Goal: Leave review/rating: Leave review/rating

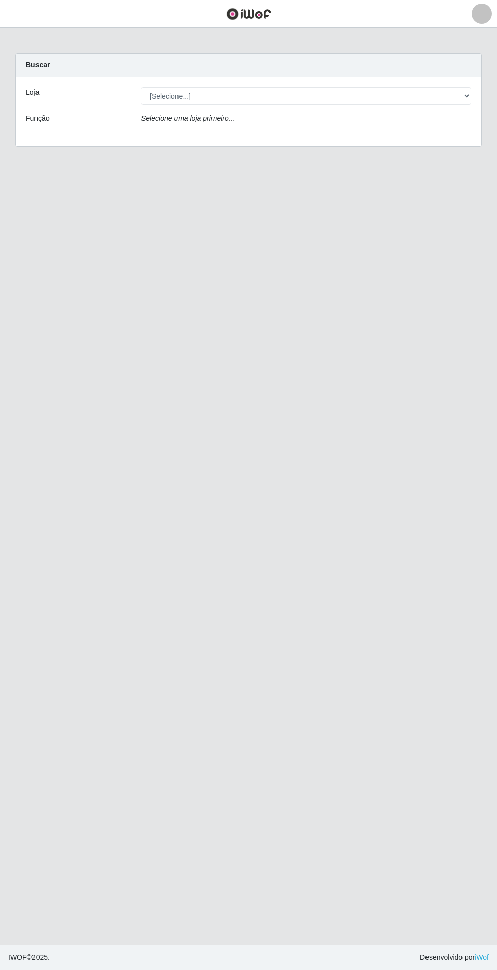
select select "437"
click at [141, 87] on select "[Selecione...] Atacado Vem - Loja 31 [GEOGRAPHIC_DATA]" at bounding box center [306, 96] width 330 height 18
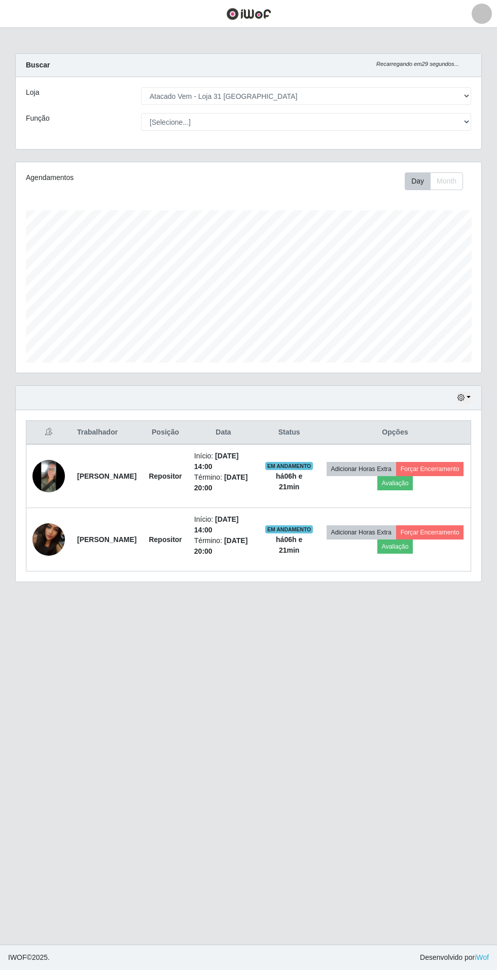
scroll to position [210, 466]
click at [413, 482] on button "Avaliação" at bounding box center [395, 483] width 36 height 14
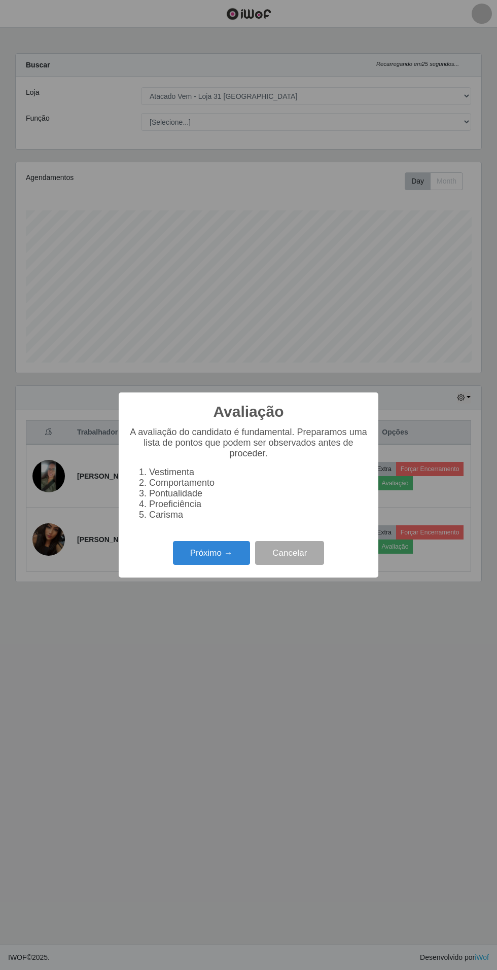
click at [197, 557] on button "Próximo →" at bounding box center [211, 553] width 77 height 24
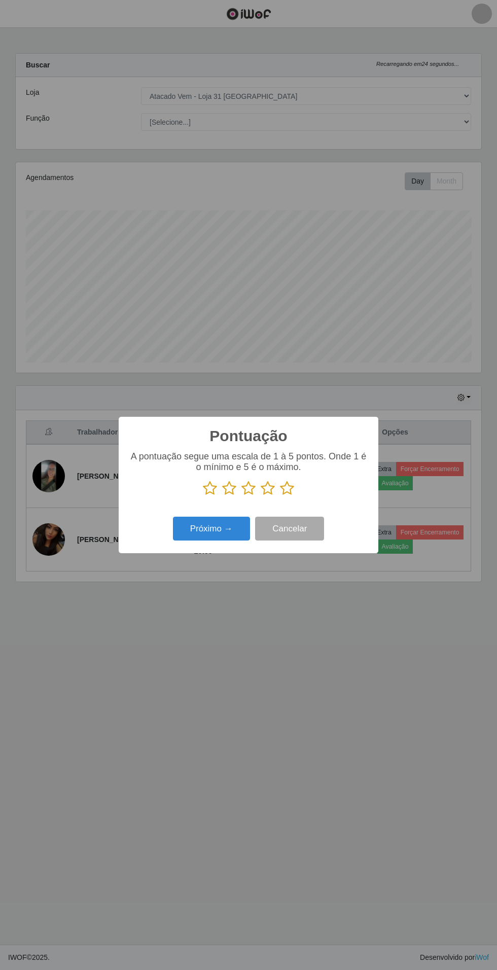
click at [319, 488] on p at bounding box center [248, 488] width 239 height 15
click at [291, 488] on icon at bounding box center [287, 488] width 14 height 15
click at [280, 496] on input "radio" at bounding box center [280, 496] width 0 height 0
click at [212, 531] on button "Próximo →" at bounding box center [211, 529] width 77 height 24
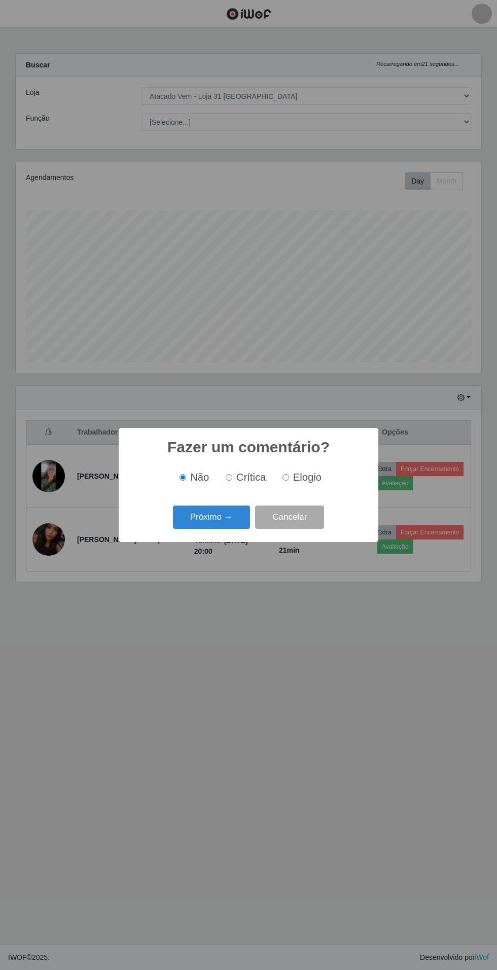
click at [215, 519] on button "Próximo →" at bounding box center [211, 518] width 77 height 24
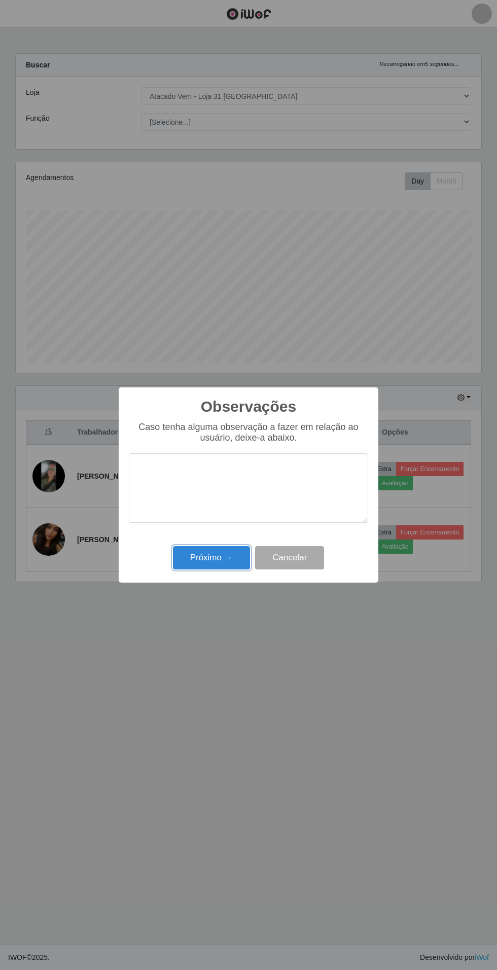
click at [197, 564] on button "Próximo →" at bounding box center [211, 558] width 77 height 24
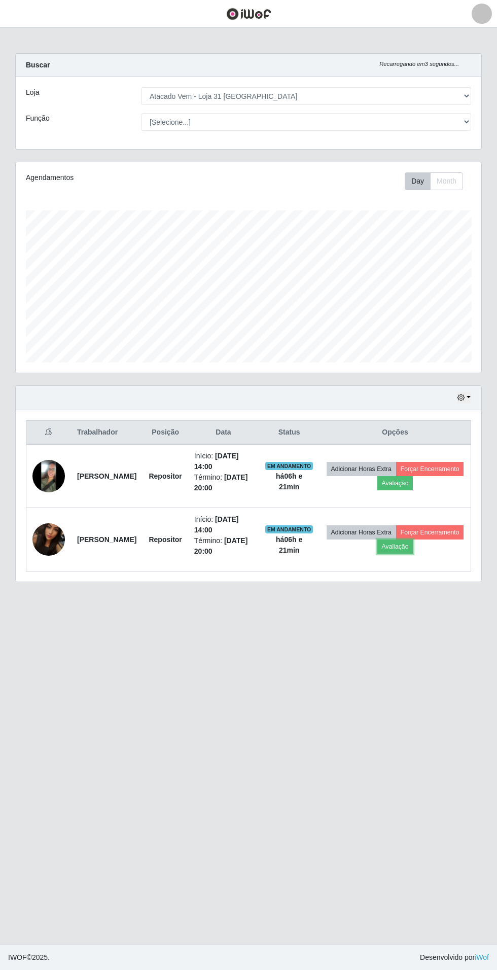
click at [413, 545] on button "Avaliação" at bounding box center [395, 547] width 36 height 14
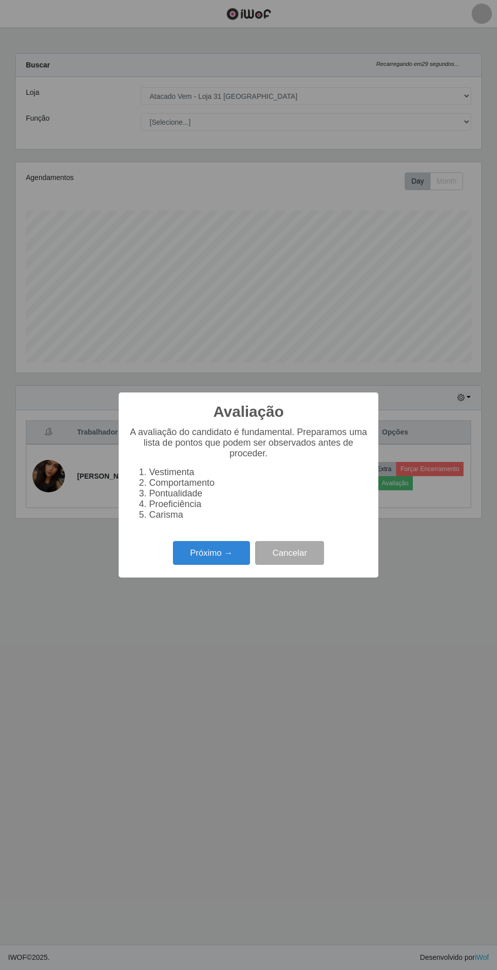
click at [221, 547] on button "Próximo →" at bounding box center [211, 553] width 77 height 24
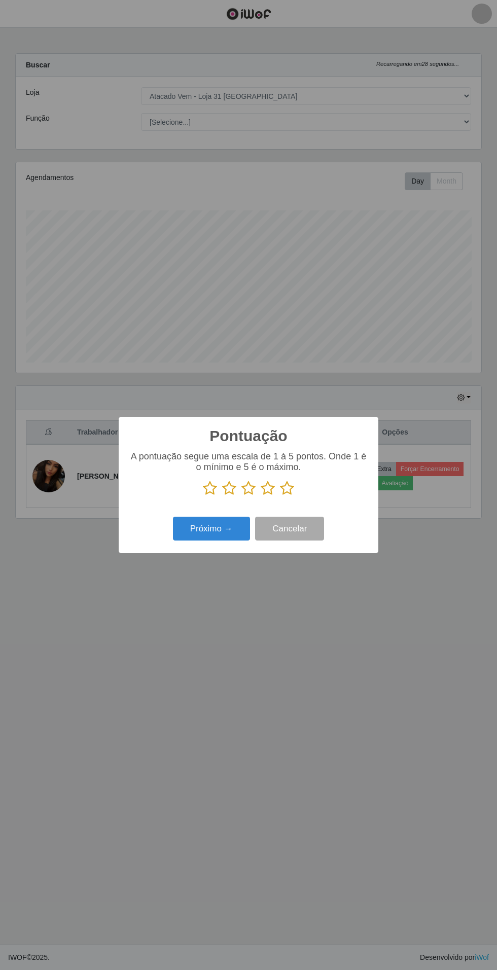
click at [292, 488] on icon at bounding box center [287, 488] width 14 height 15
click at [280, 496] on input "radio" at bounding box center [280, 496] width 0 height 0
click at [220, 540] on button "Próximo →" at bounding box center [211, 529] width 77 height 24
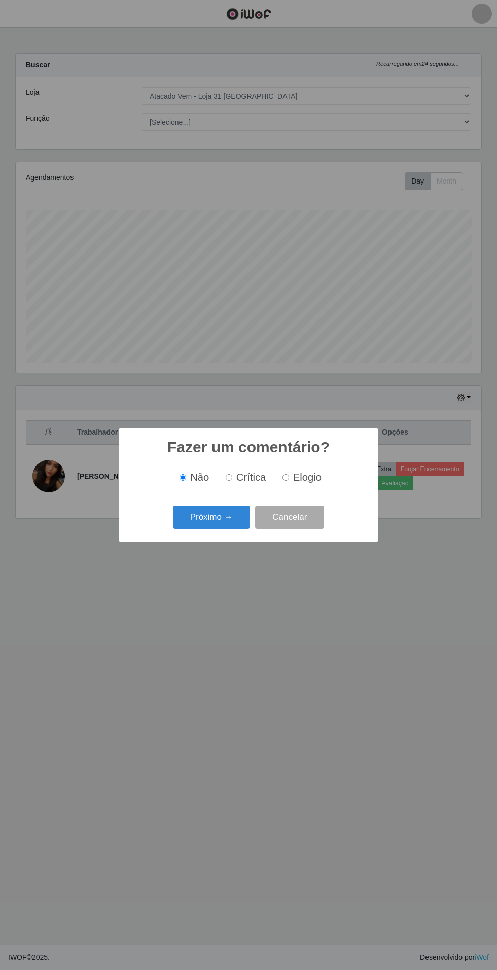
click at [212, 517] on button "Próximo →" at bounding box center [211, 518] width 77 height 24
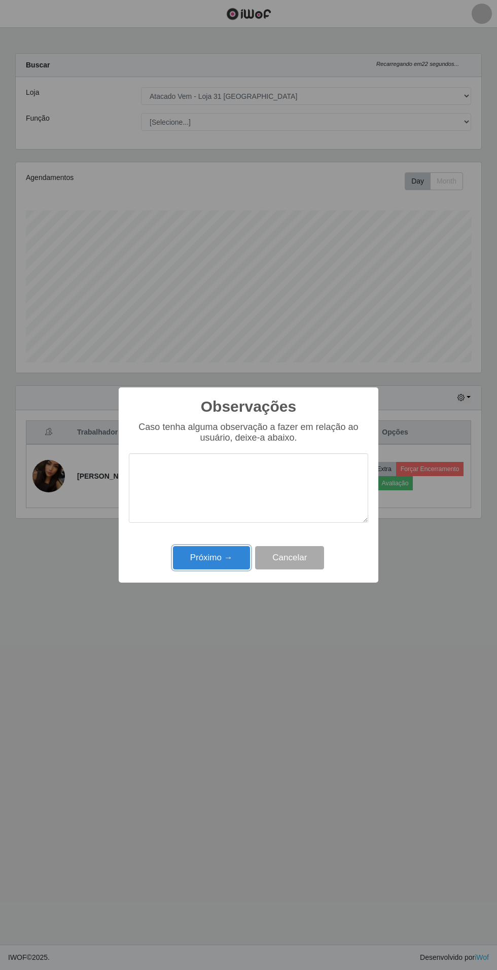
click at [222, 563] on button "Próximo →" at bounding box center [211, 558] width 77 height 24
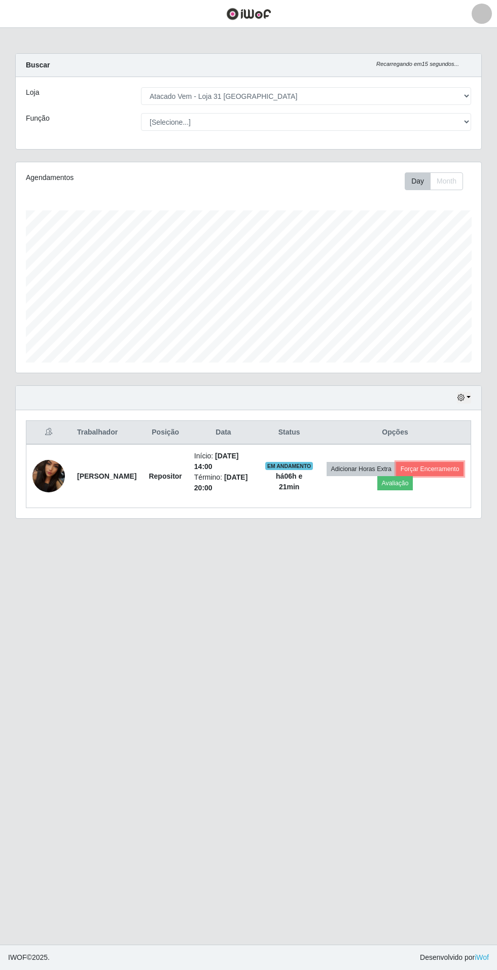
click at [451, 465] on button "Forçar Encerramento" at bounding box center [430, 469] width 68 height 14
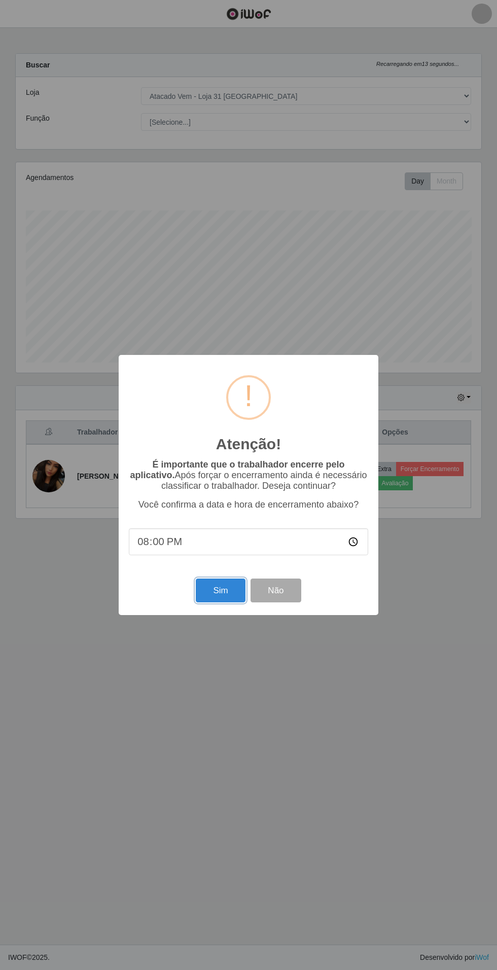
click at [221, 591] on button "Sim" at bounding box center [220, 591] width 49 height 24
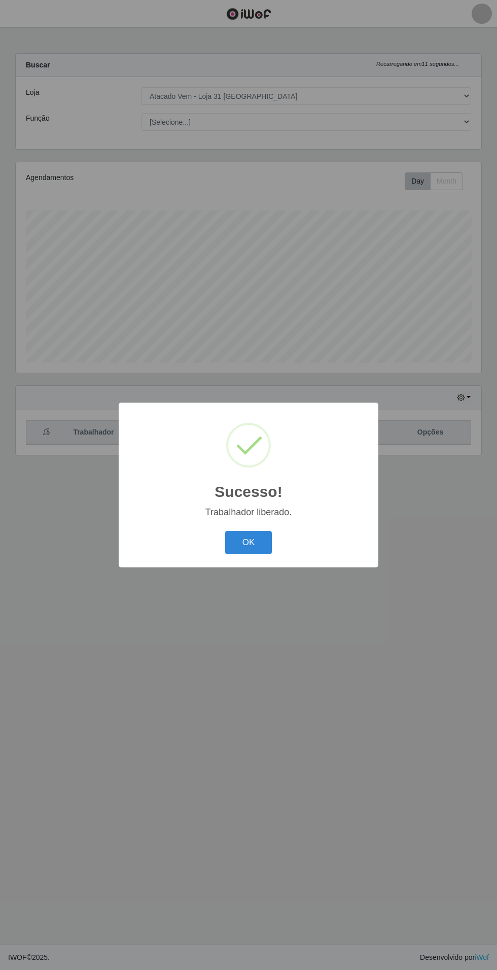
click at [265, 539] on button "OK" at bounding box center [248, 543] width 47 height 24
